Goal: Task Accomplishment & Management: Complete application form

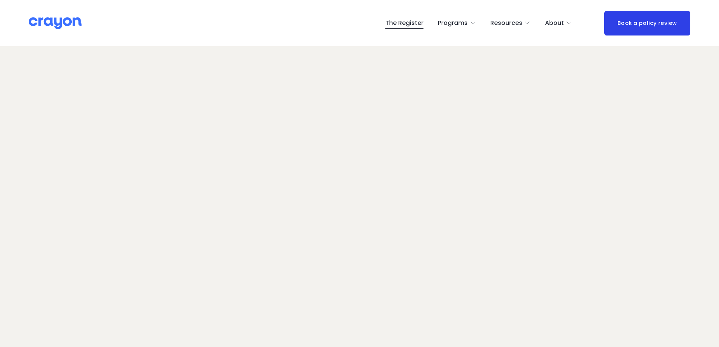
scroll to position [1, 0]
click at [62, 20] on img at bounding box center [55, 23] width 53 height 13
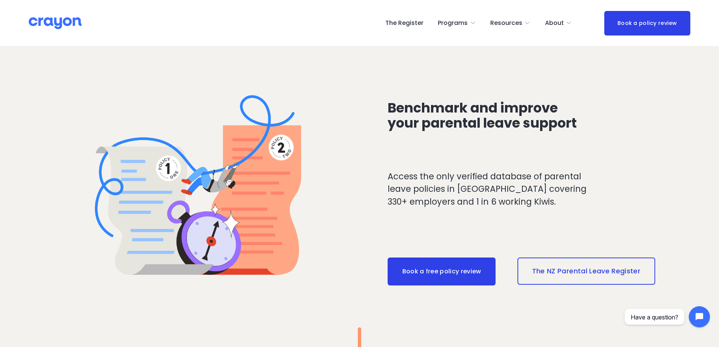
scroll to position [868, 0]
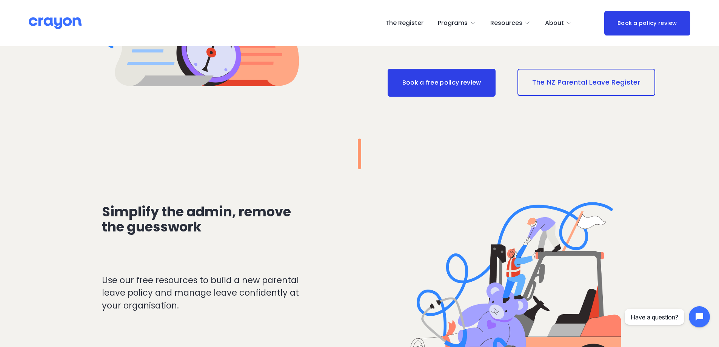
click at [577, 81] on link "The NZ Parental Leave Register" at bounding box center [586, 82] width 138 height 27
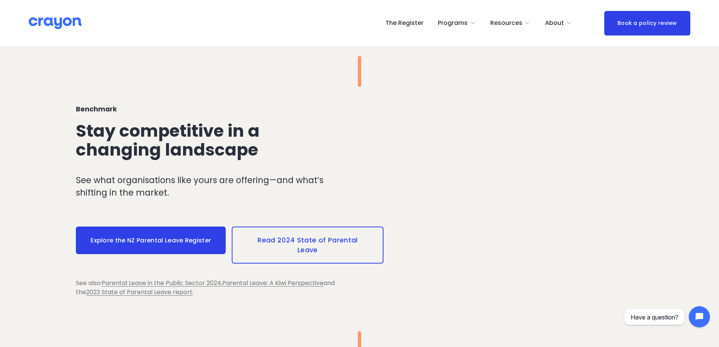
scroll to position [868, 0]
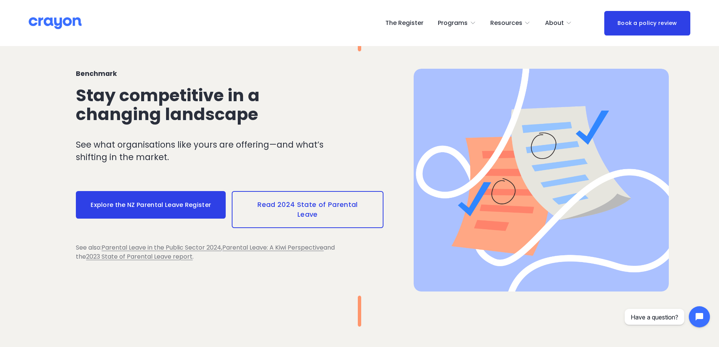
click at [147, 204] on link "Explore the NZ Parental Leave Register" at bounding box center [151, 205] width 150 height 28
